Goal: Transaction & Acquisition: Purchase product/service

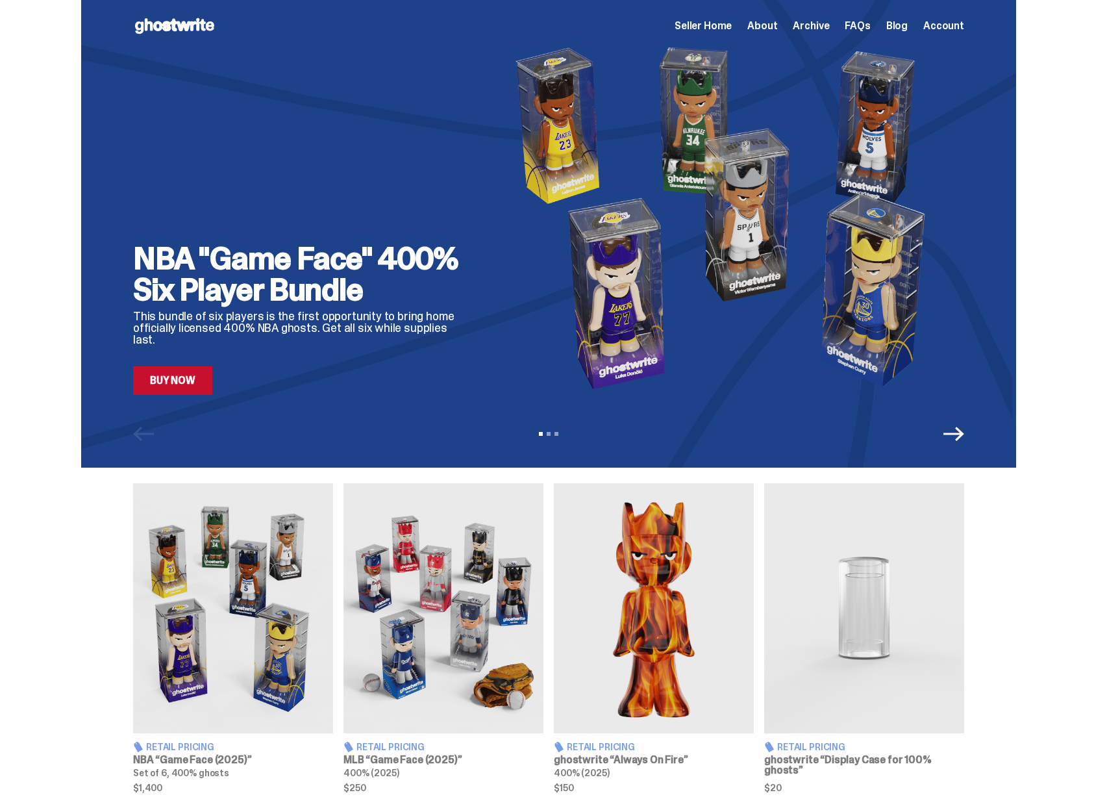
click at [588, 264] on img at bounding box center [728, 217] width 473 height 355
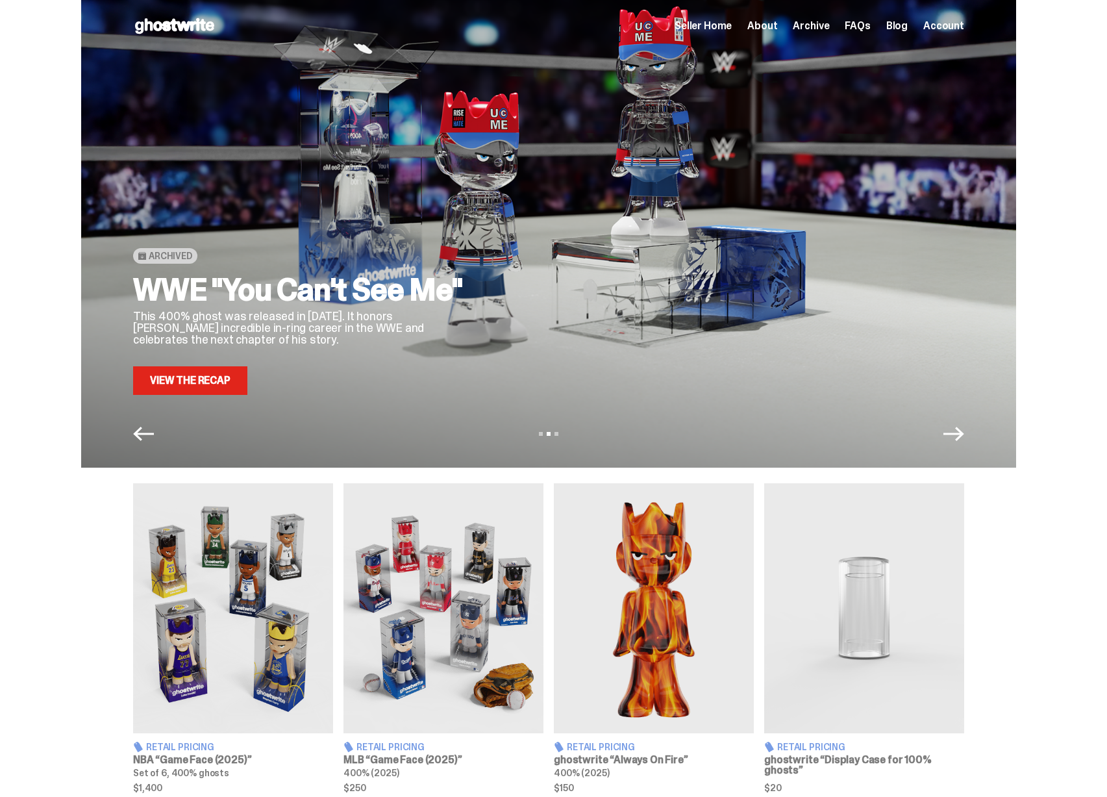
click at [471, 274] on h2 "WWE "You Can't See Me"" at bounding box center [302, 289] width 338 height 31
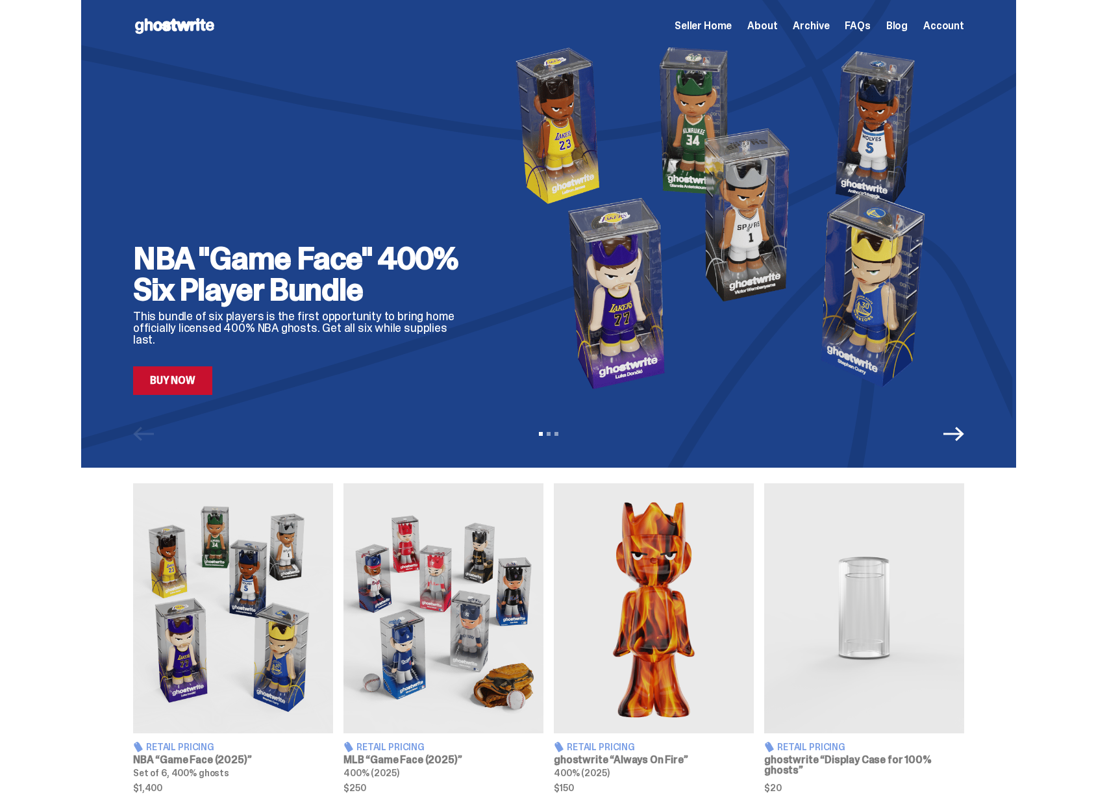
click at [428, 348] on div "NBA "Game Face" 400% Six Player Bundle This bundle of six players is the first …" at bounding box center [302, 319] width 338 height 152
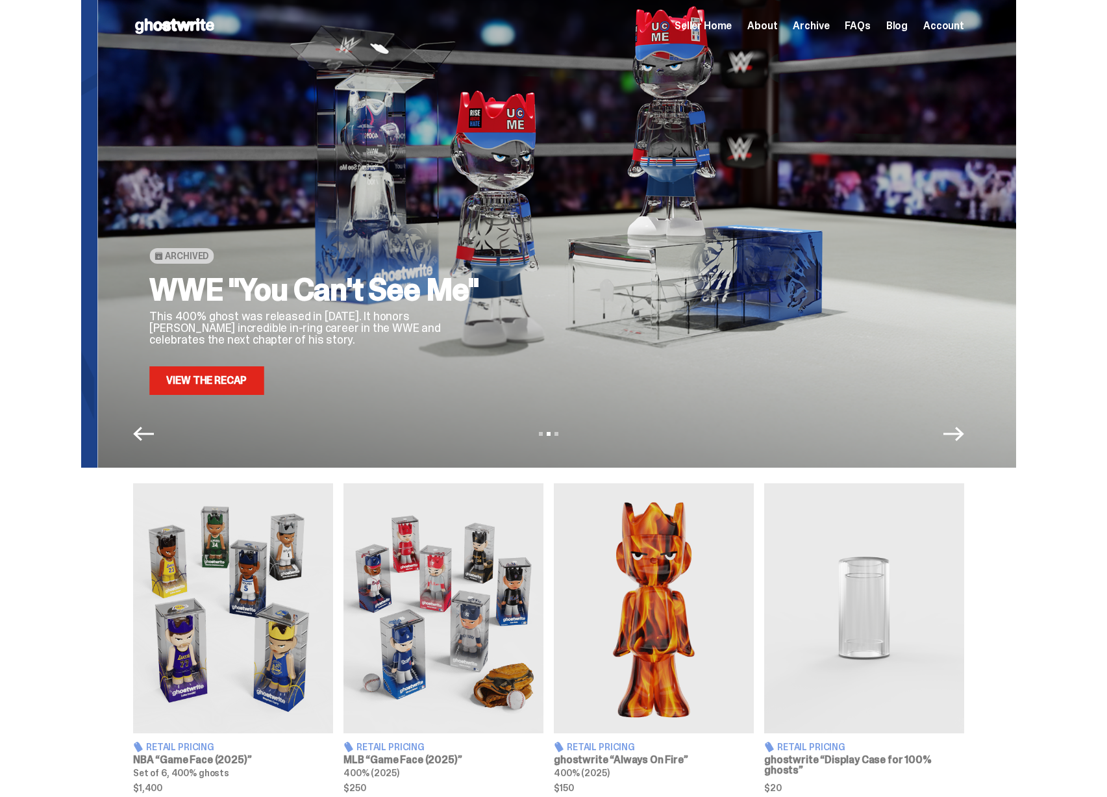
click at [446, 333] on div "Archived WWE "You Can't See Me" This 400% ghost was released in [DATE]. It hono…" at bounding box center [564, 217] width 831 height 355
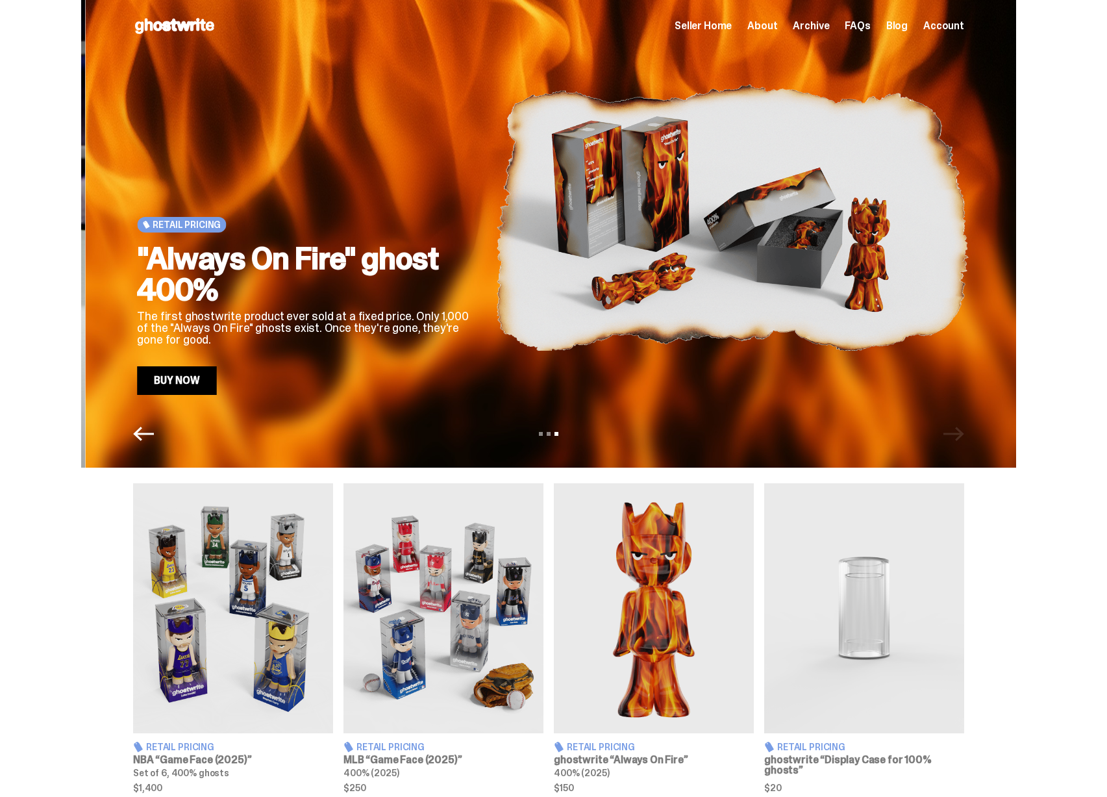
click at [245, 323] on p "The first ghostwrite product ever sold at a fixed price. Only 1,000 of the "Alw…" at bounding box center [306, 327] width 338 height 35
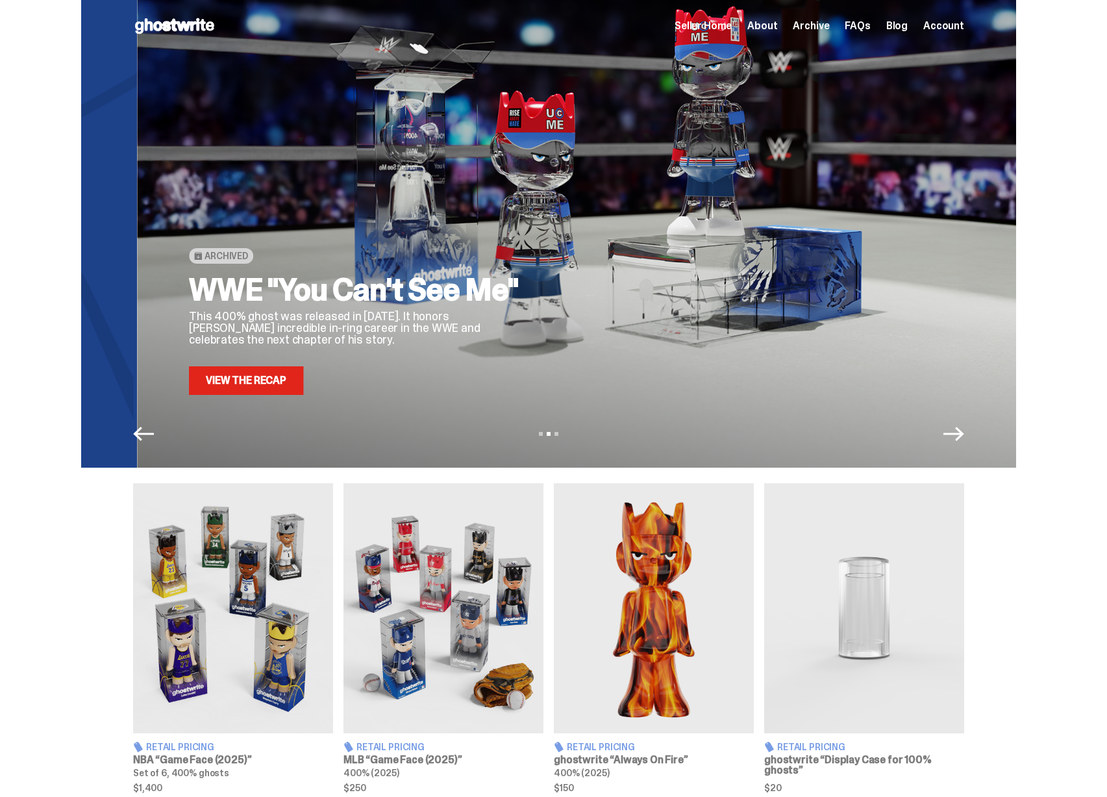
click at [301, 317] on p "This 400% ghost was released in [DATE]. It honors [PERSON_NAME] incredible in-r…" at bounding box center [358, 327] width 338 height 35
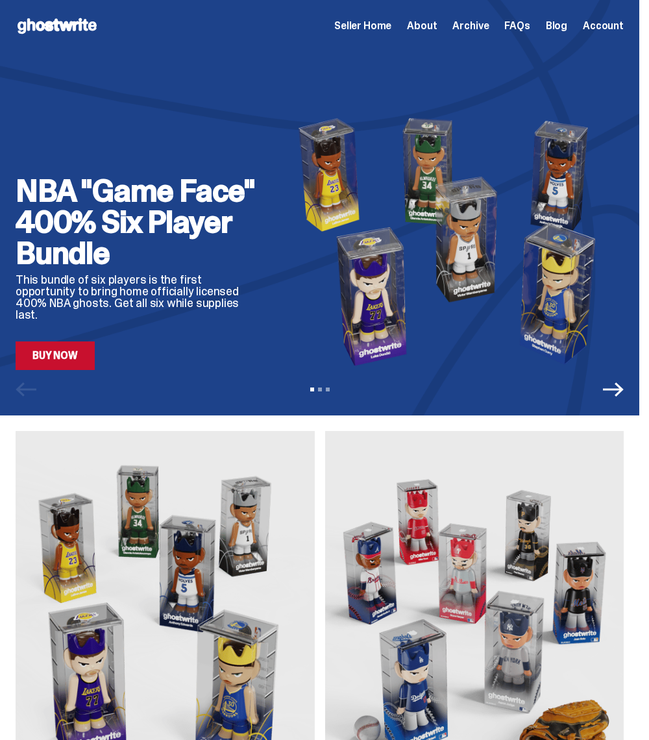
click at [531, 257] on img at bounding box center [452, 241] width 343 height 257
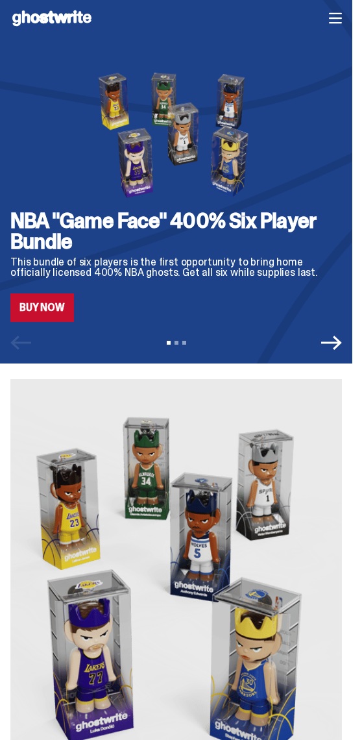
click at [334, 344] on icon "Next" at bounding box center [331, 343] width 21 height 14
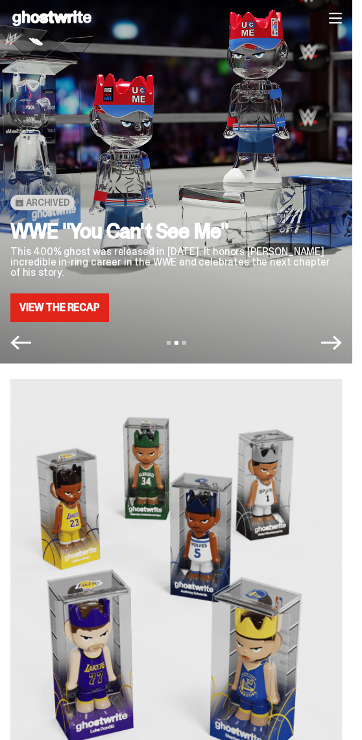
click at [342, 347] on icon "Next" at bounding box center [331, 343] width 21 height 21
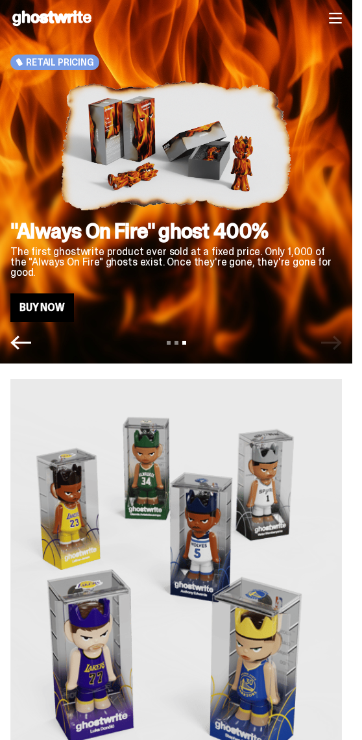
click at [20, 350] on icon "Previous" at bounding box center [20, 343] width 21 height 21
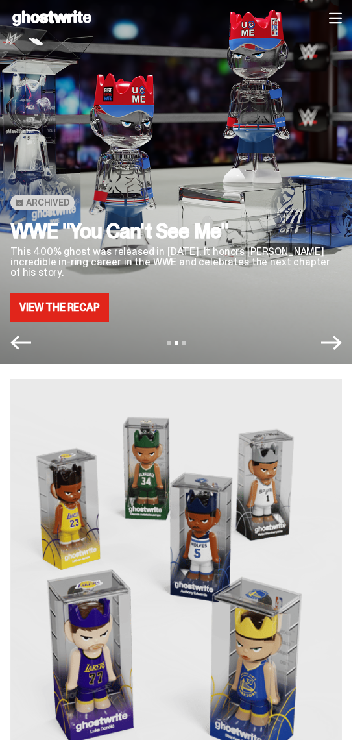
click at [342, 349] on icon "Next" at bounding box center [331, 343] width 21 height 21
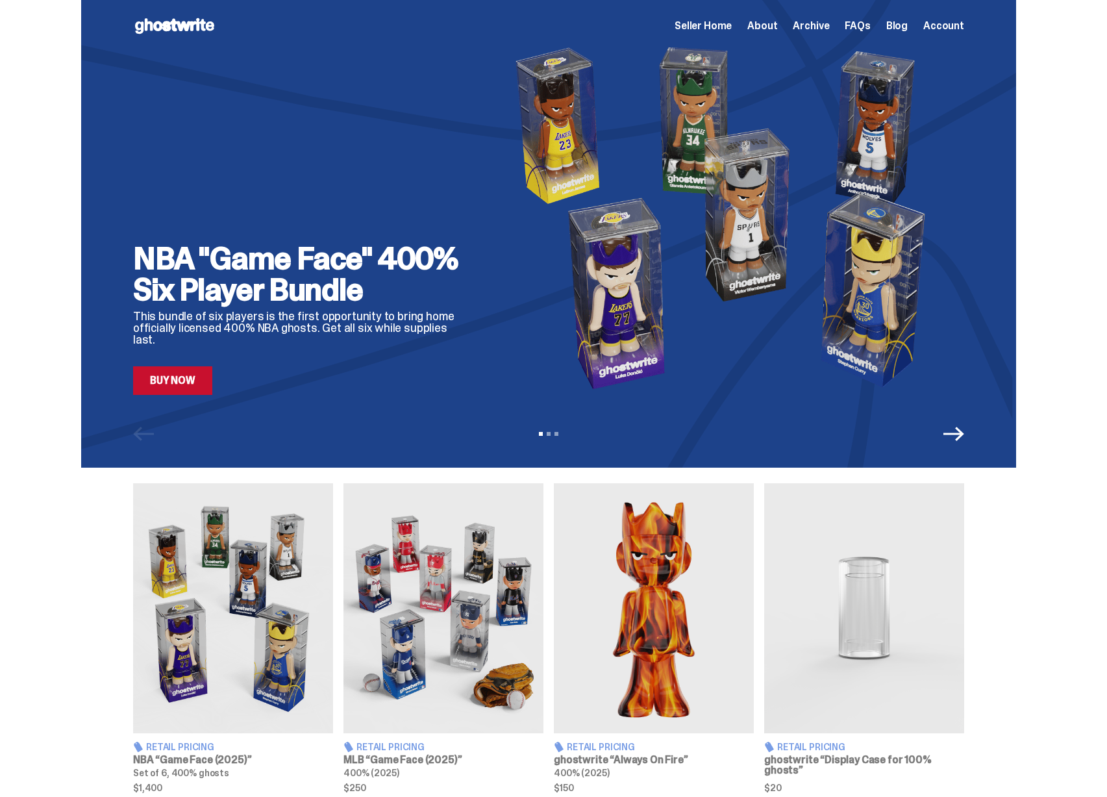
click at [552, 299] on img at bounding box center [728, 217] width 473 height 355
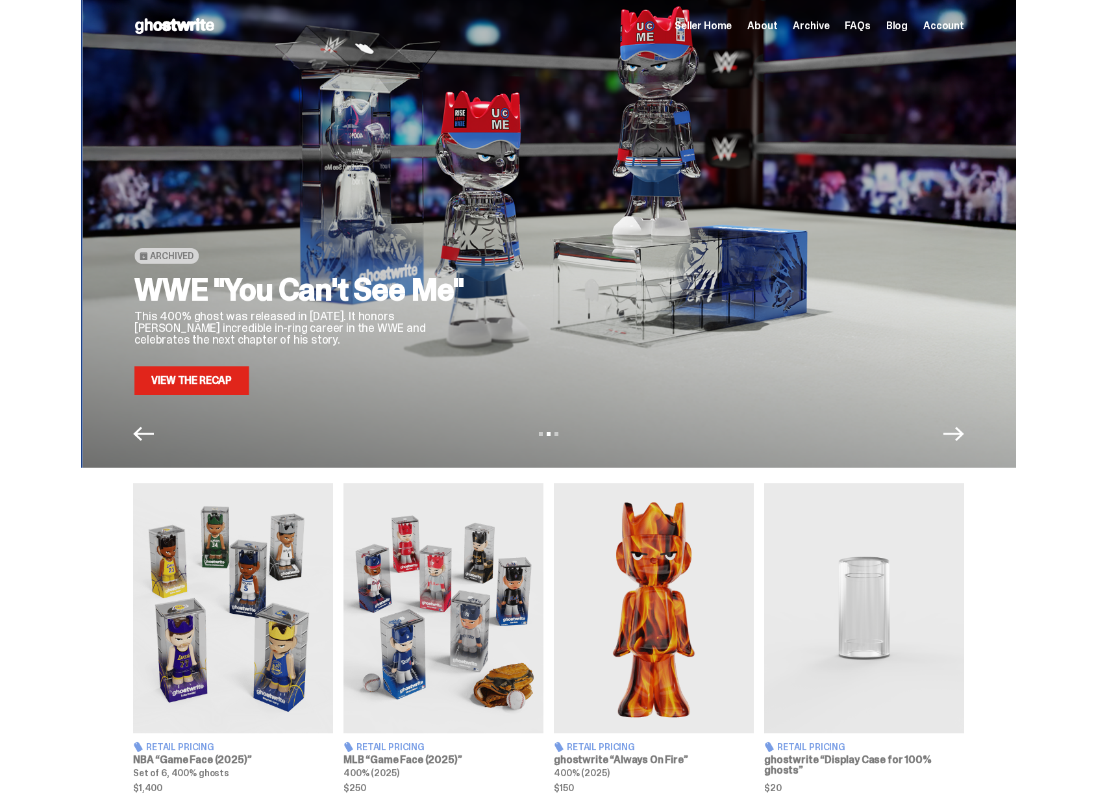
click at [408, 296] on div "Archived WWE "You Can't See Me" This 400% ghost was released in [DATE]. It hono…" at bounding box center [549, 217] width 831 height 355
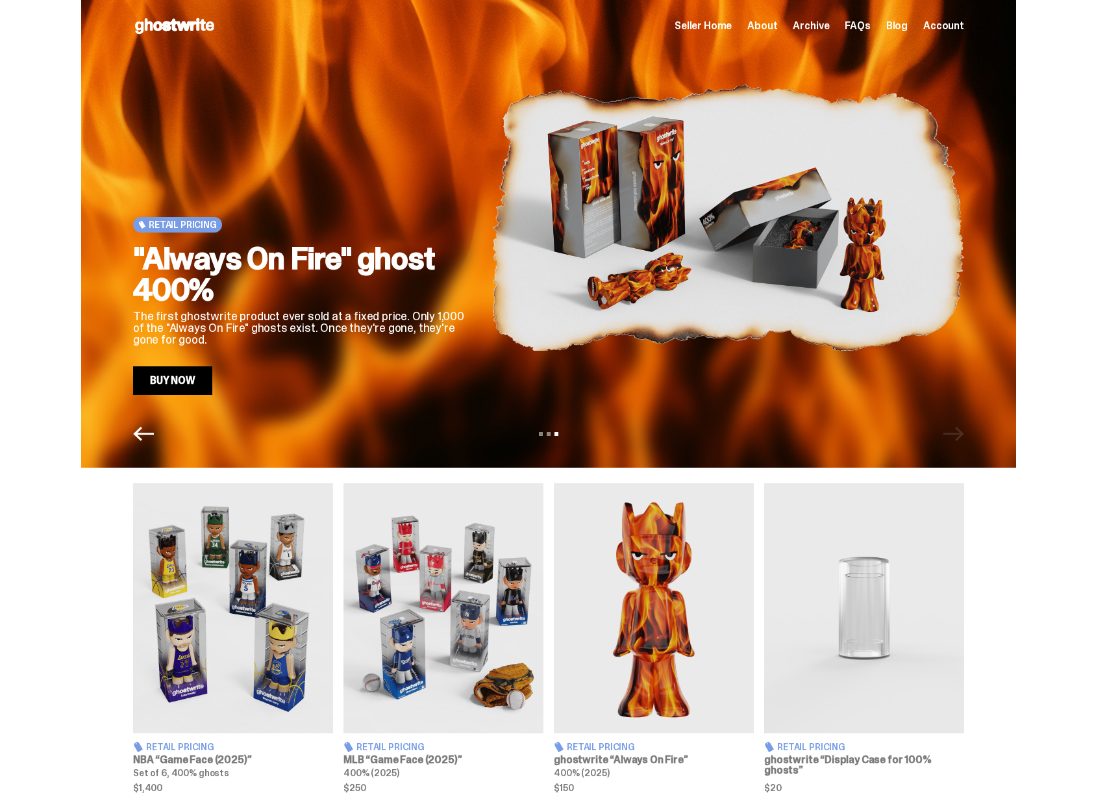
click at [188, 385] on link "Buy Now" at bounding box center [172, 380] width 79 height 29
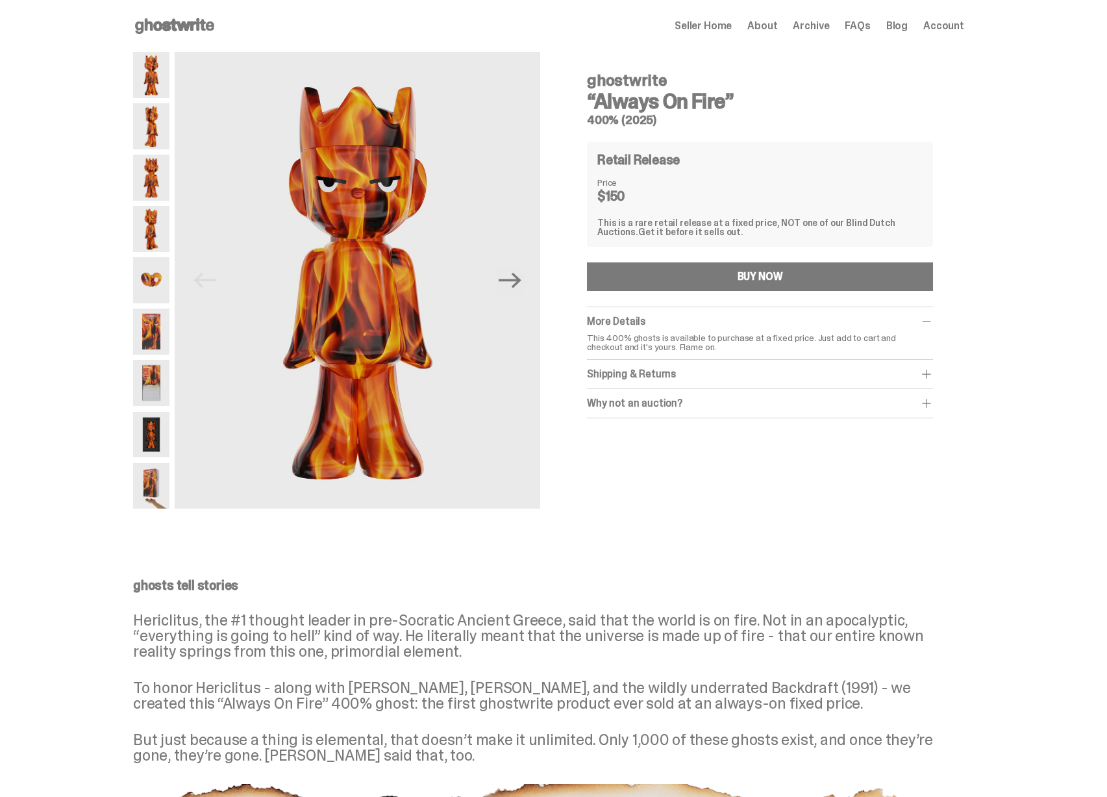
click at [157, 23] on use at bounding box center [174, 26] width 79 height 16
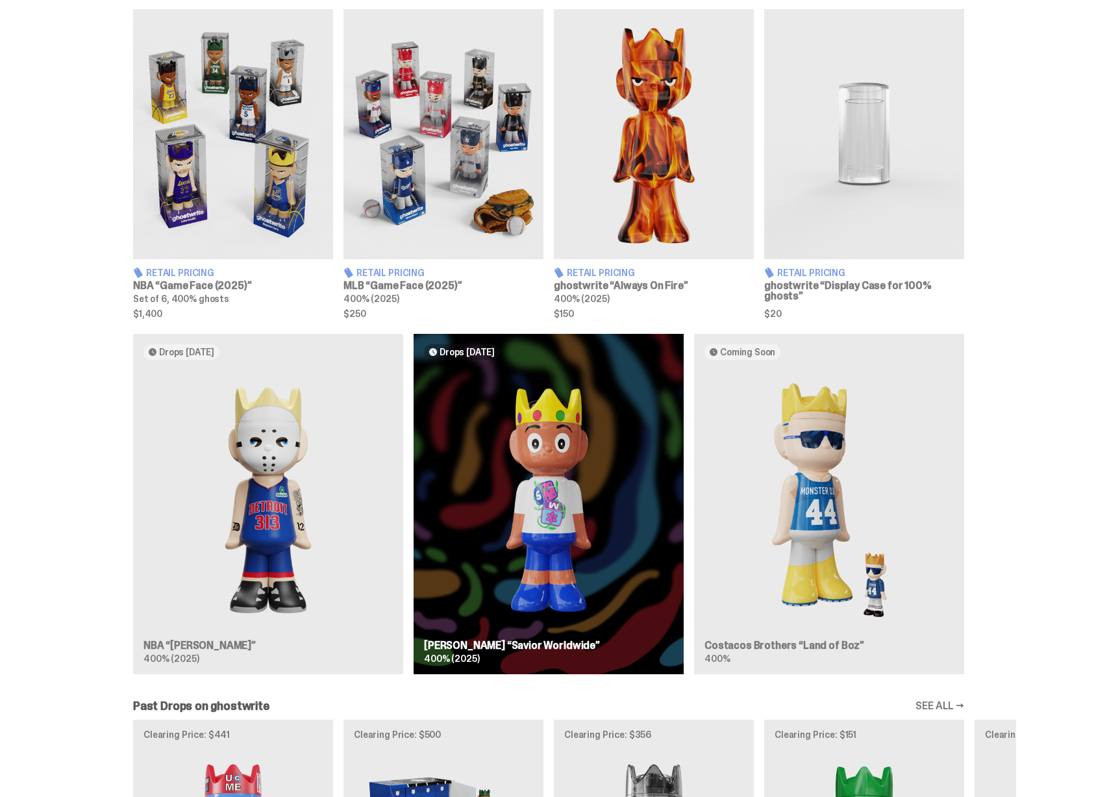
scroll to position [738, 0]
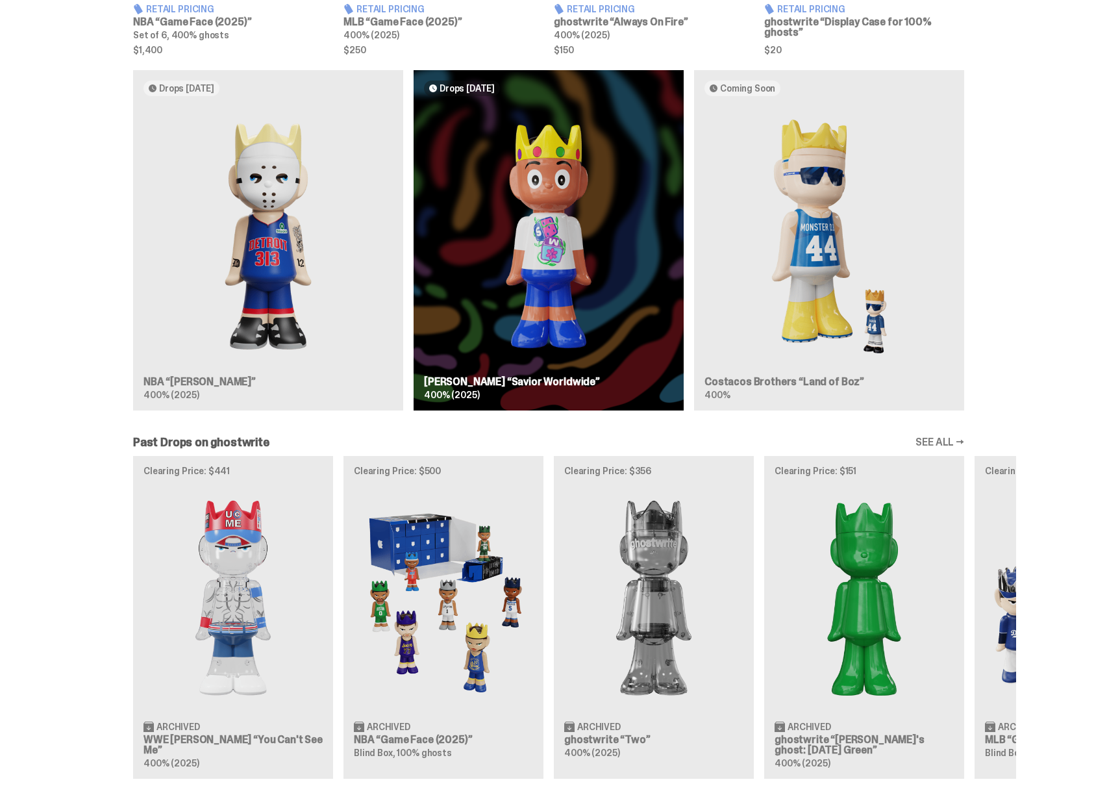
click at [479, 318] on div "Drops [DATE] NBA “[PERSON_NAME]” 400% (2025) Drops [DATE] [PERSON_NAME] “Savior…" at bounding box center [548, 245] width 935 height 351
click at [271, 331] on div "Drops [DATE] NBA “[PERSON_NAME]” 400% (2025) Drops [DATE] [PERSON_NAME] “Savior…" at bounding box center [548, 245] width 935 height 351
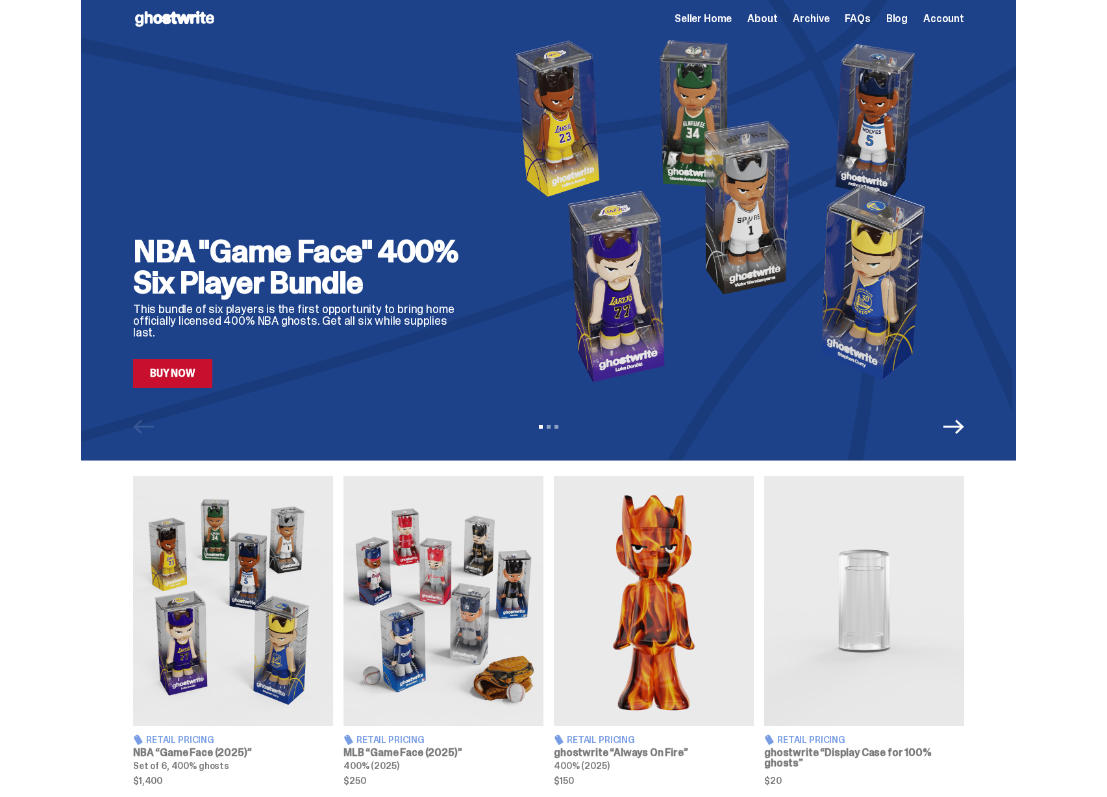
scroll to position [0, 0]
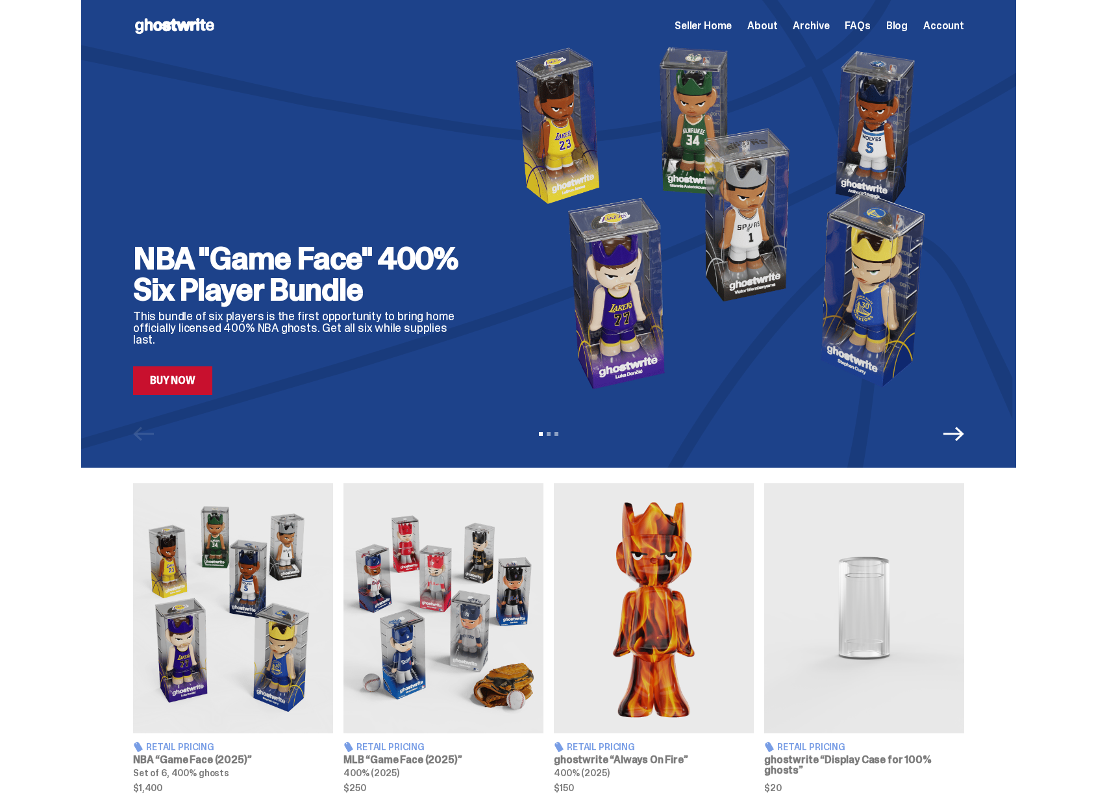
click at [405, 227] on div "NBA "Game Face" 400% Six Player Bundle This bundle of six players is the first …" at bounding box center [302, 217] width 338 height 355
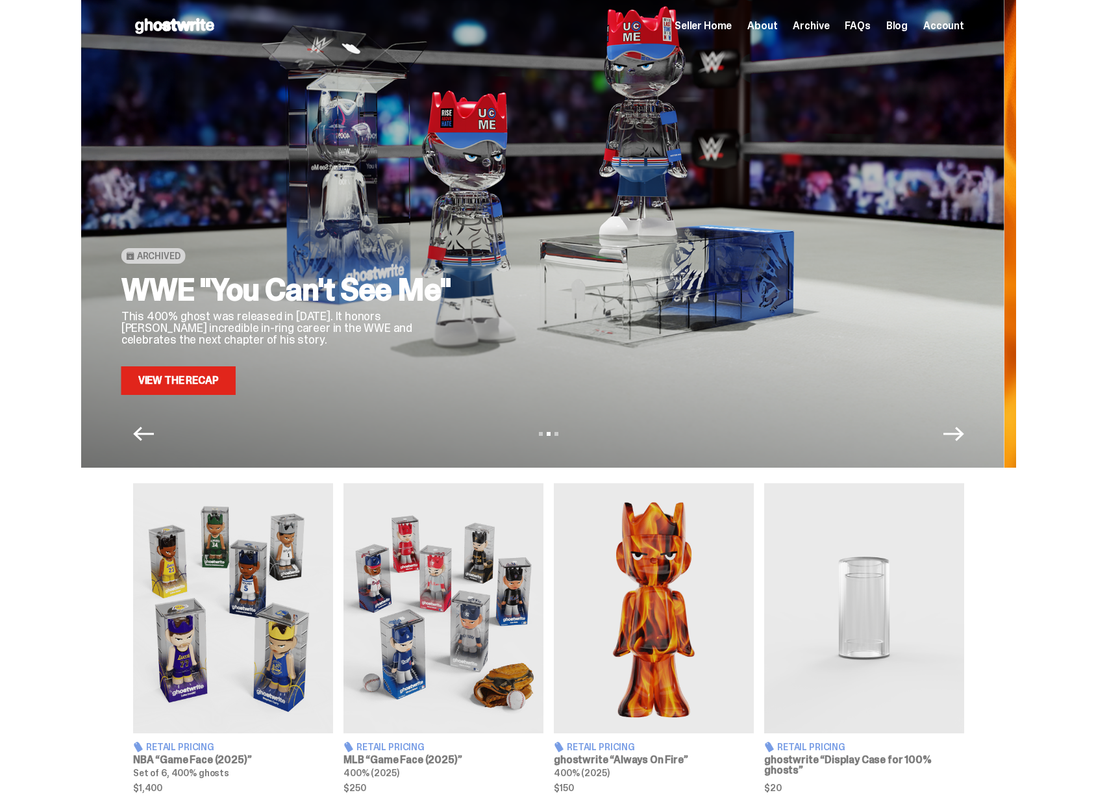
click at [429, 225] on div "Archived WWE "You Can't See Me" This 400% ghost was released in [DATE]. It hono…" at bounding box center [290, 217] width 338 height 355
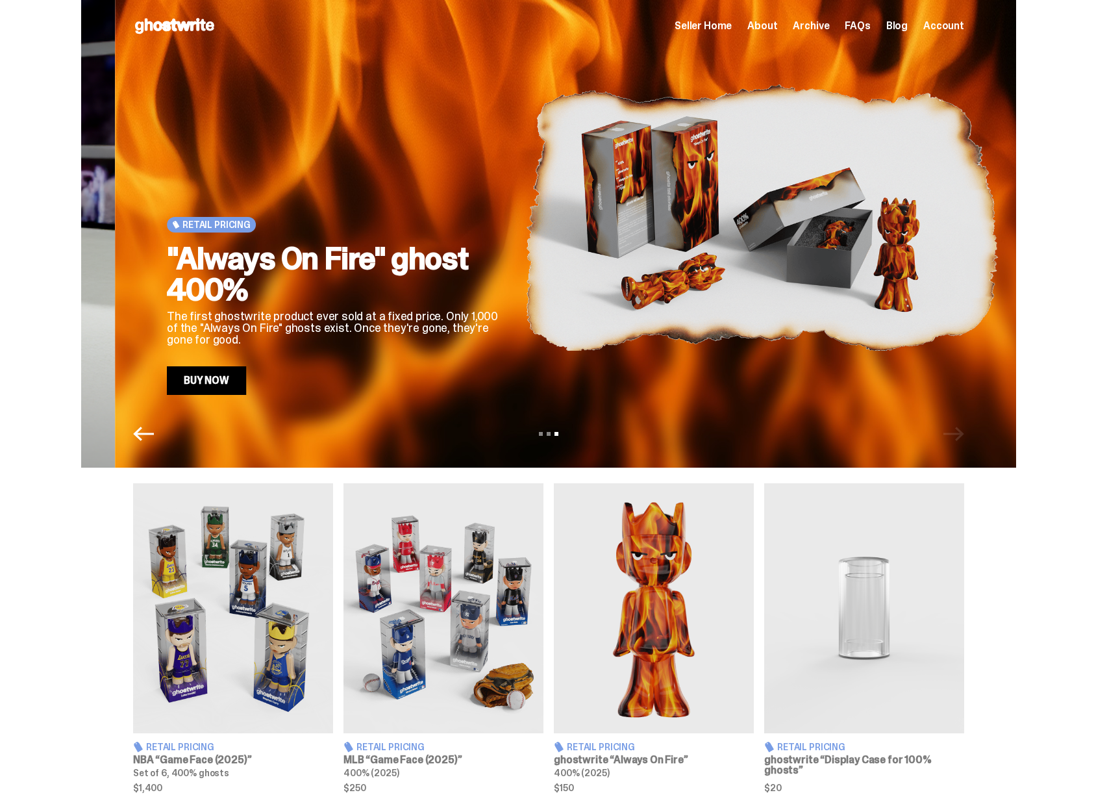
click at [466, 236] on div "Retail Pricing "Always On Fire" ghost 400% The first ghostwrite product ever so…" at bounding box center [336, 217] width 338 height 355
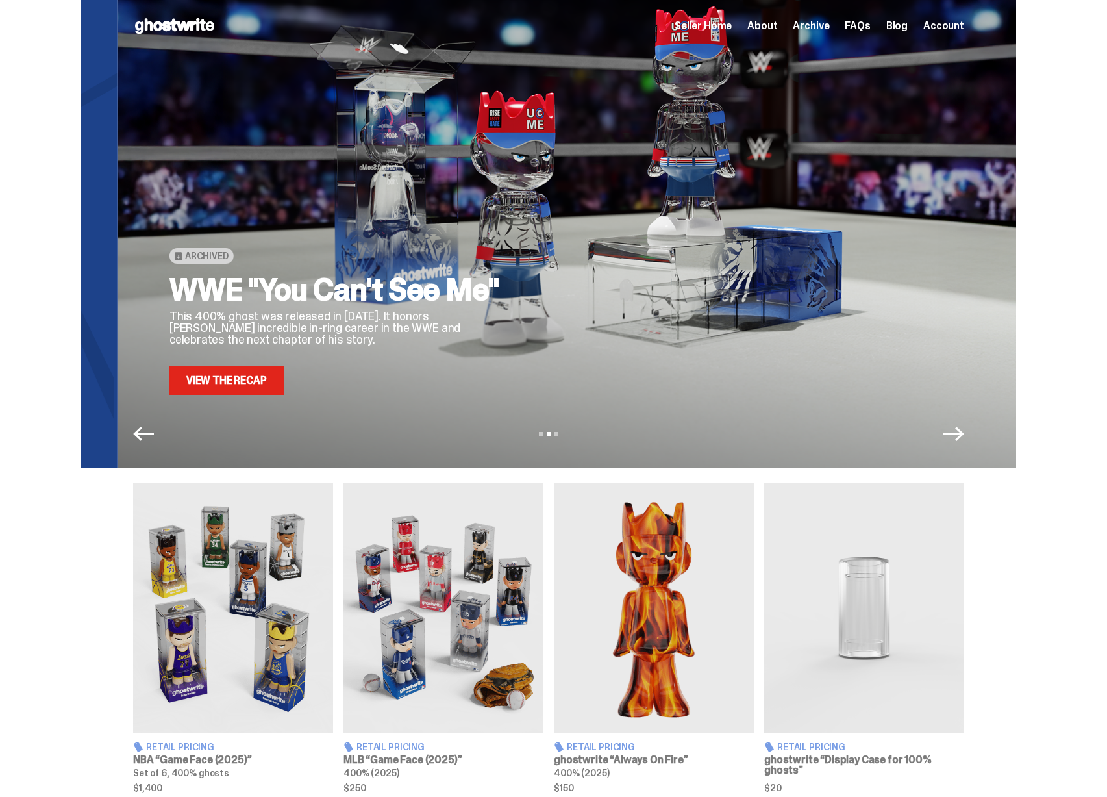
click at [507, 236] on div "Archived WWE "You Can't See Me" This 400% ghost was released in [DATE]. It hono…" at bounding box center [339, 217] width 338 height 355
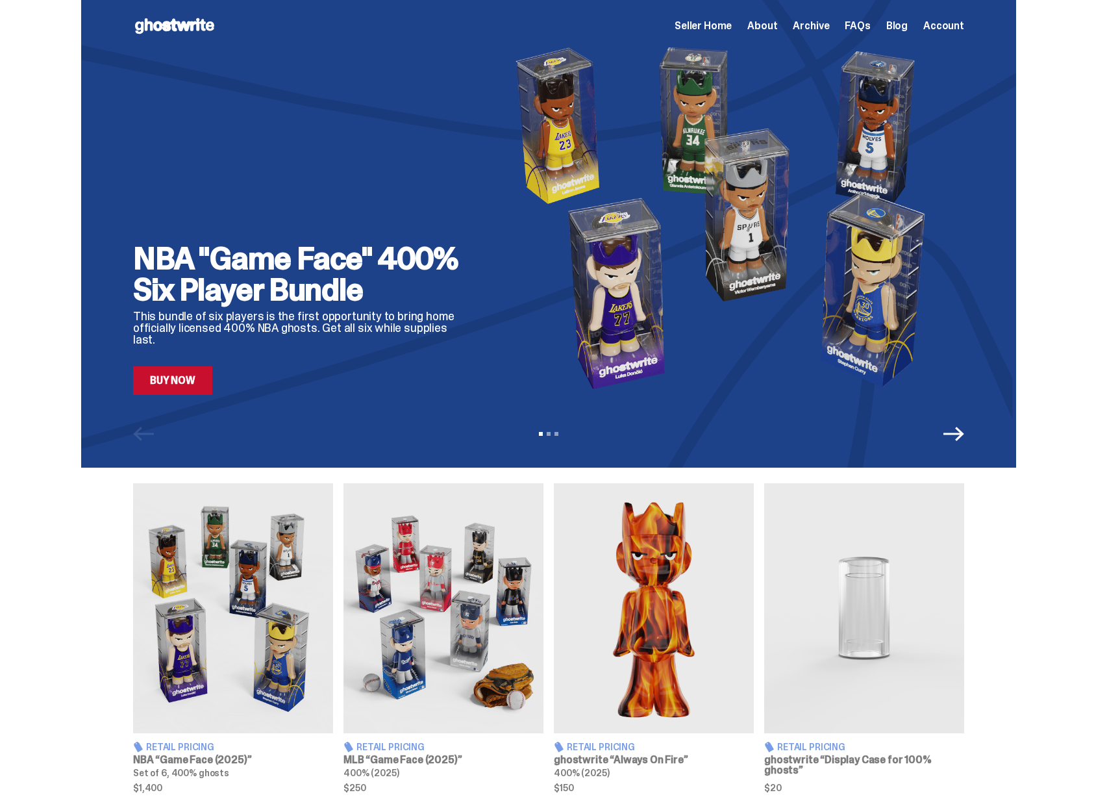
click at [817, 25] on span "Archive" at bounding box center [811, 26] width 36 height 10
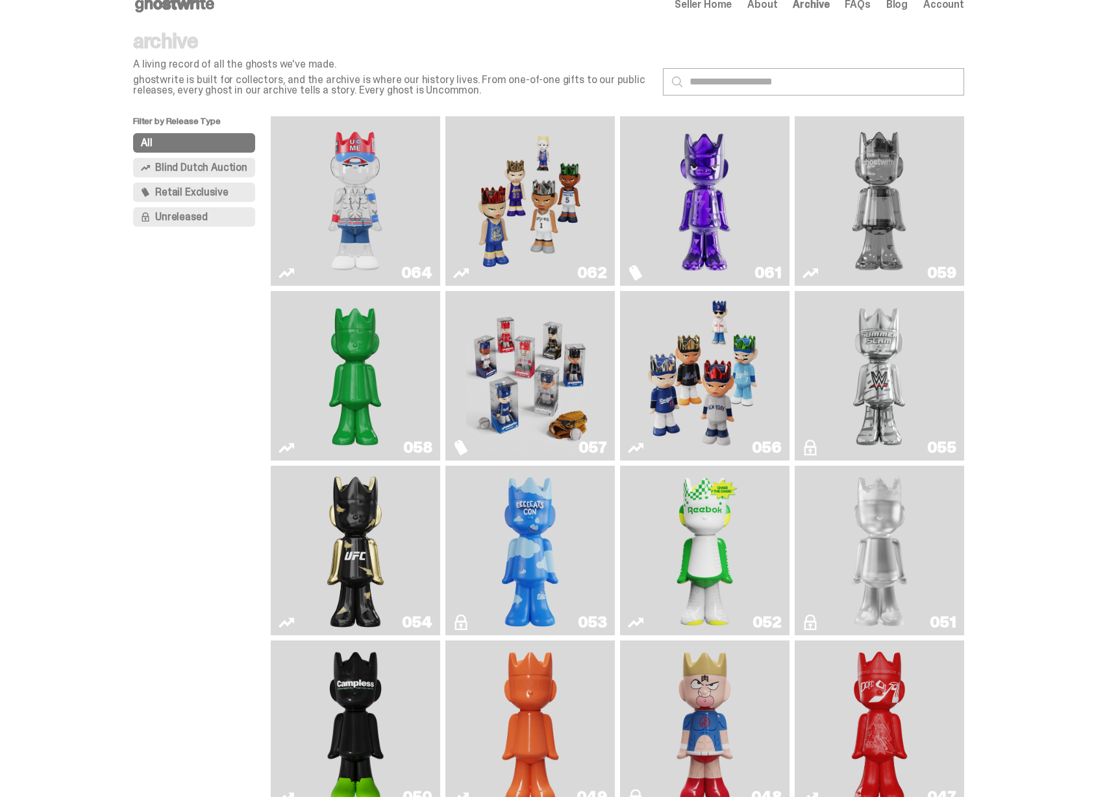
scroll to position [107, 0]
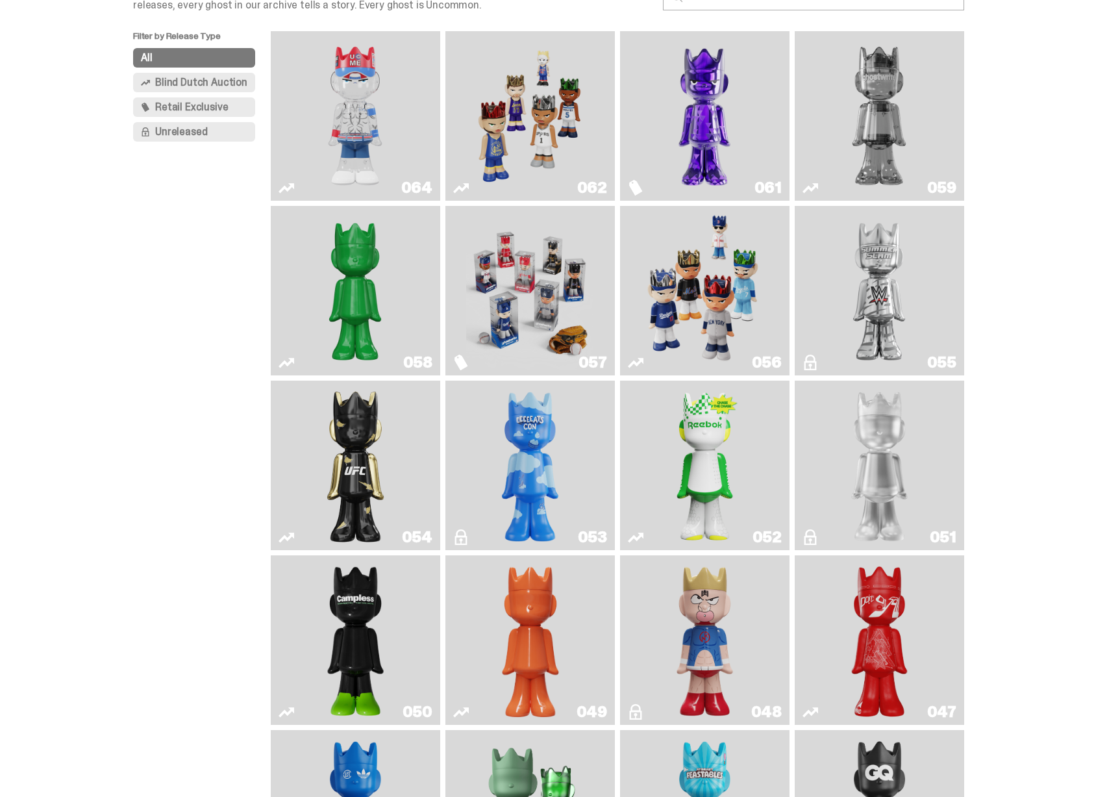
click at [901, 251] on img "I Was There SummerSlam" at bounding box center [879, 290] width 127 height 159
